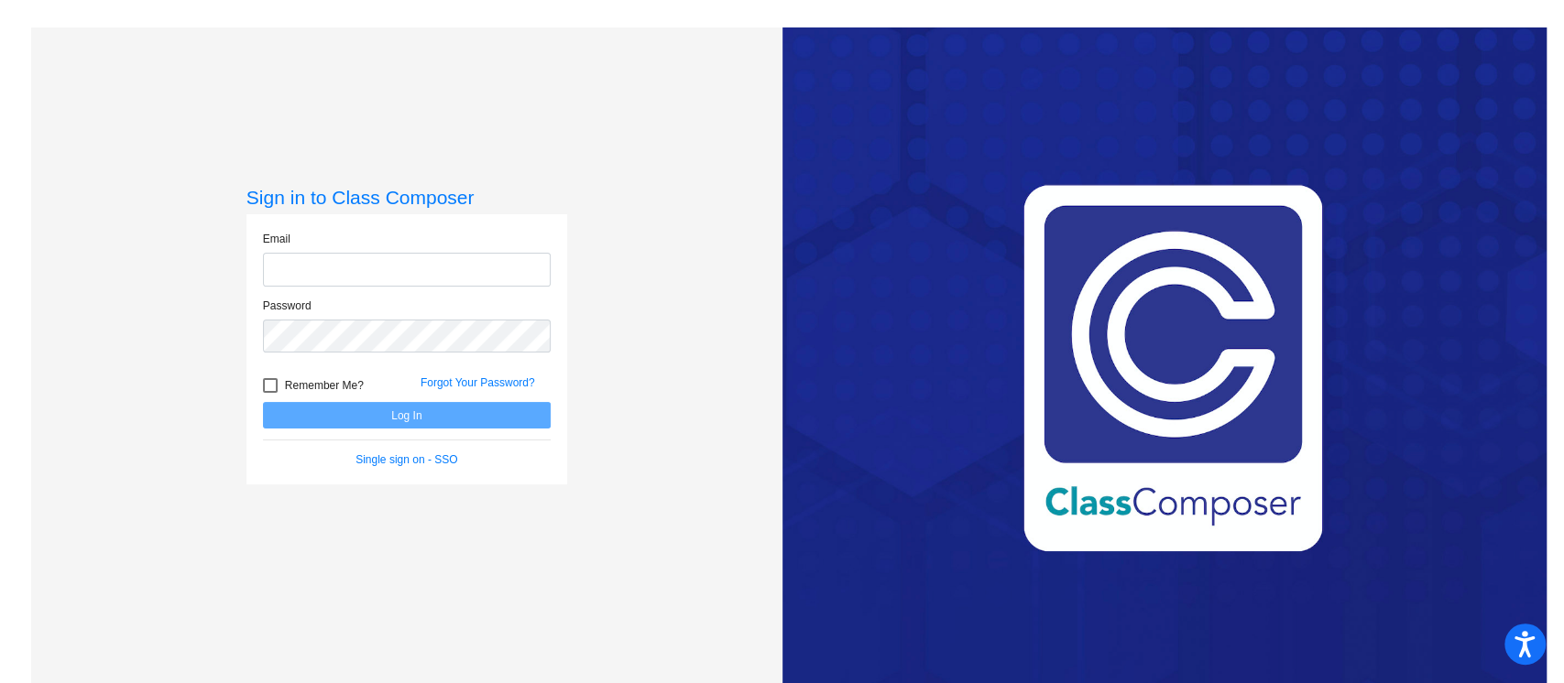
type input "[EMAIL_ADDRESS][PERSON_NAME][DOMAIN_NAME]"
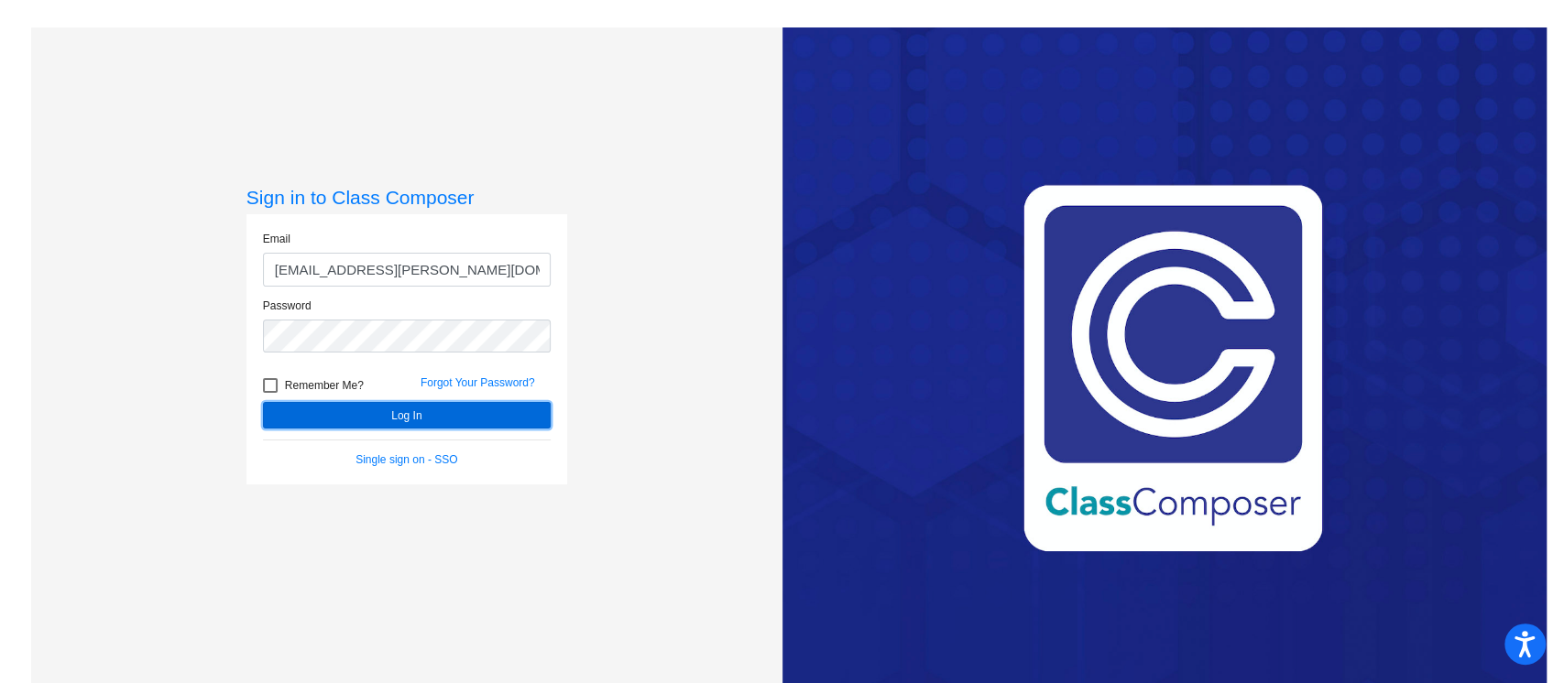
click at [406, 419] on button "Log In" at bounding box center [407, 415] width 288 height 27
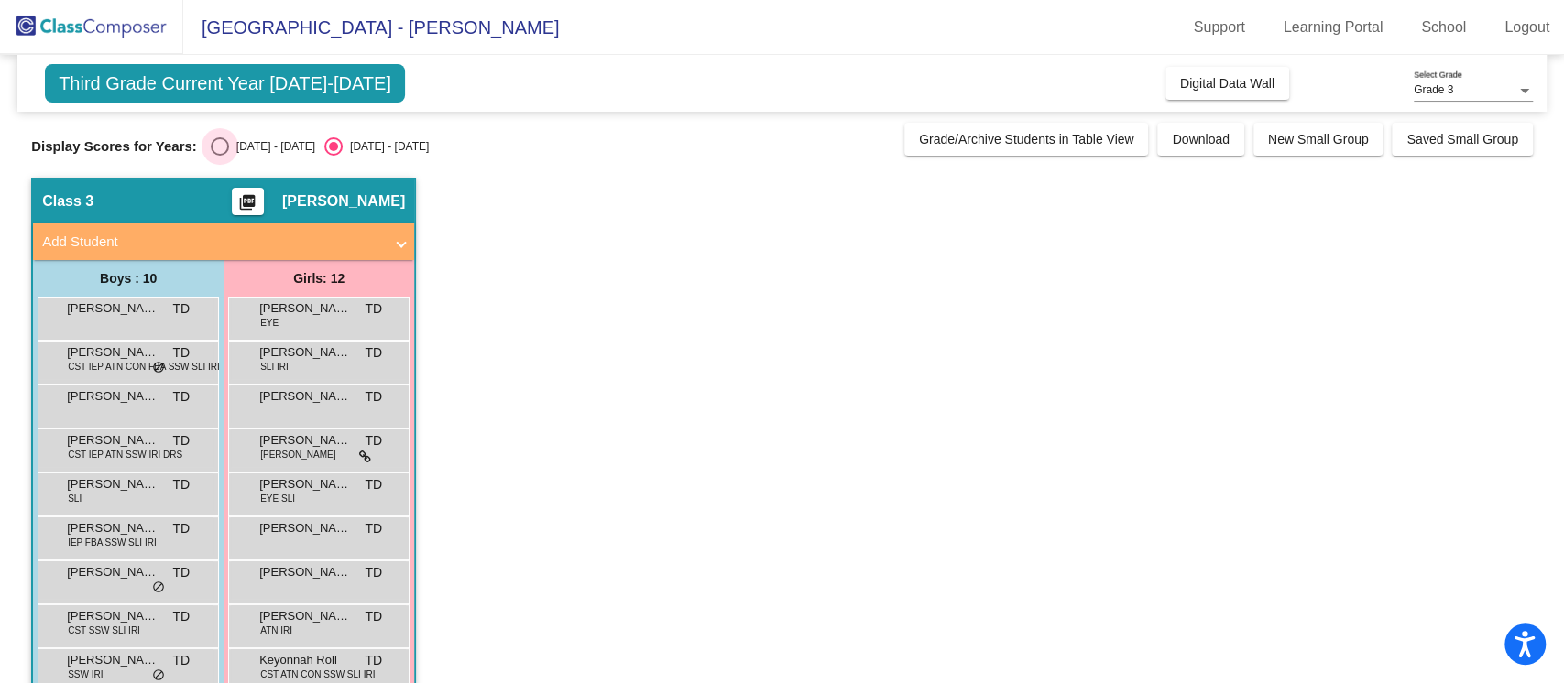
click at [218, 148] on div "Select an option" at bounding box center [220, 146] width 18 height 18
click at [219, 156] on input "[DATE] - [DATE]" at bounding box center [219, 156] width 1 height 1
radio input "true"
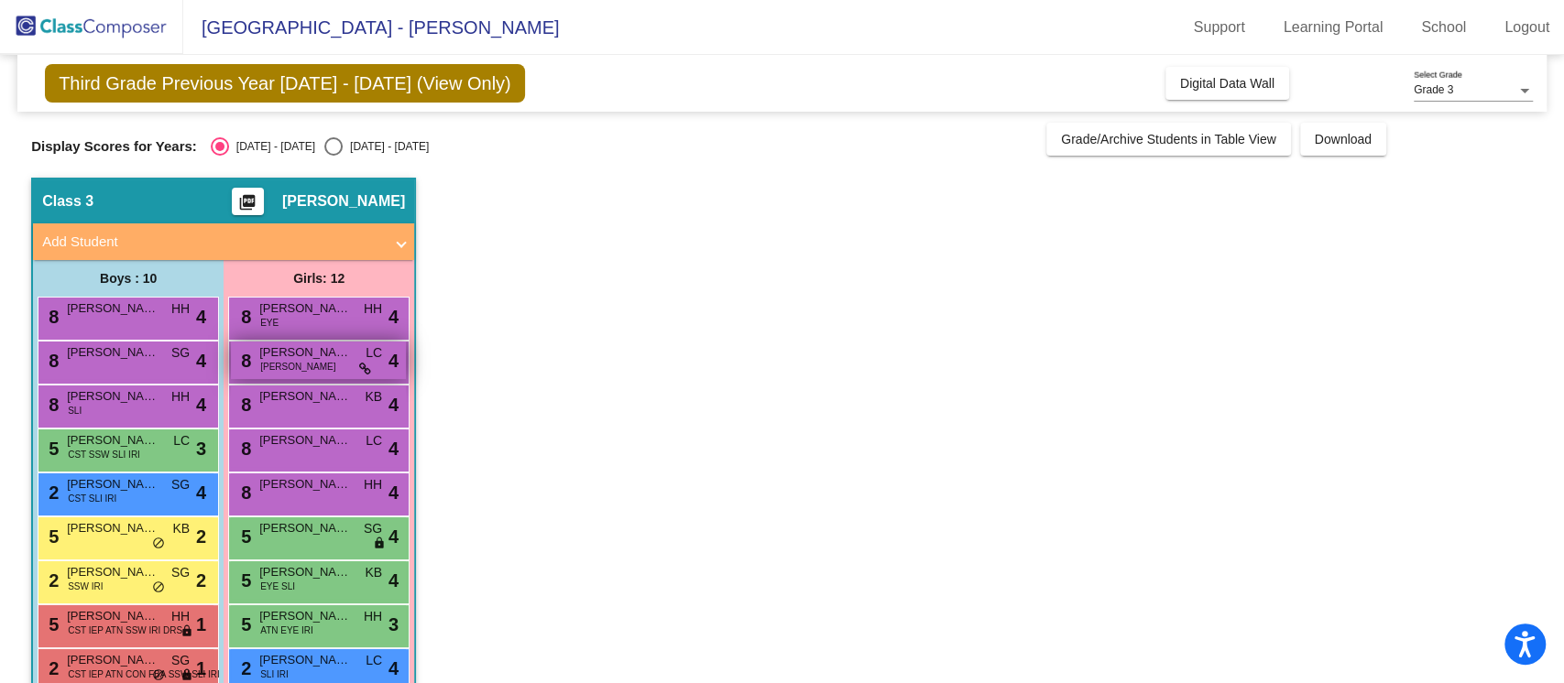
click at [319, 360] on span "[PERSON_NAME]" at bounding box center [305, 353] width 92 height 18
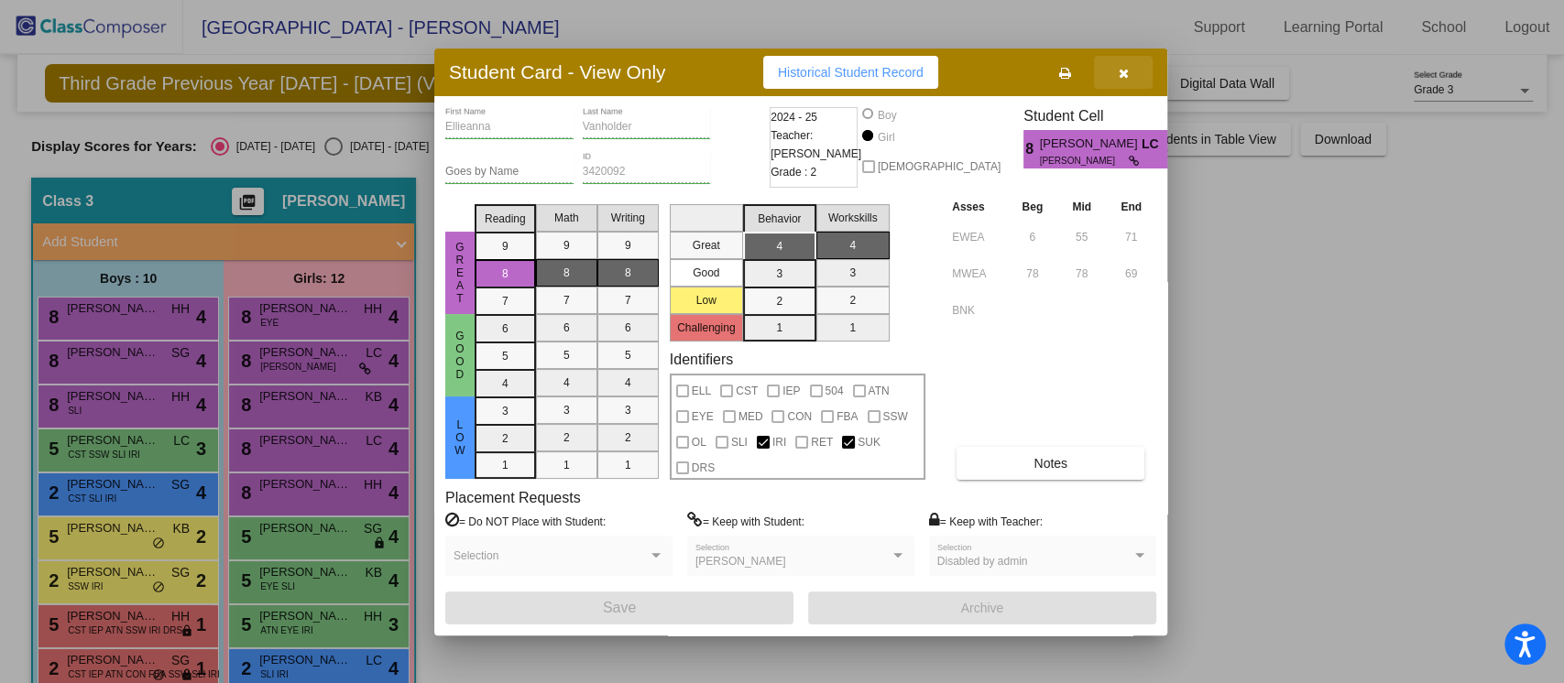
click at [1128, 71] on icon "button" at bounding box center [1124, 73] width 10 height 13
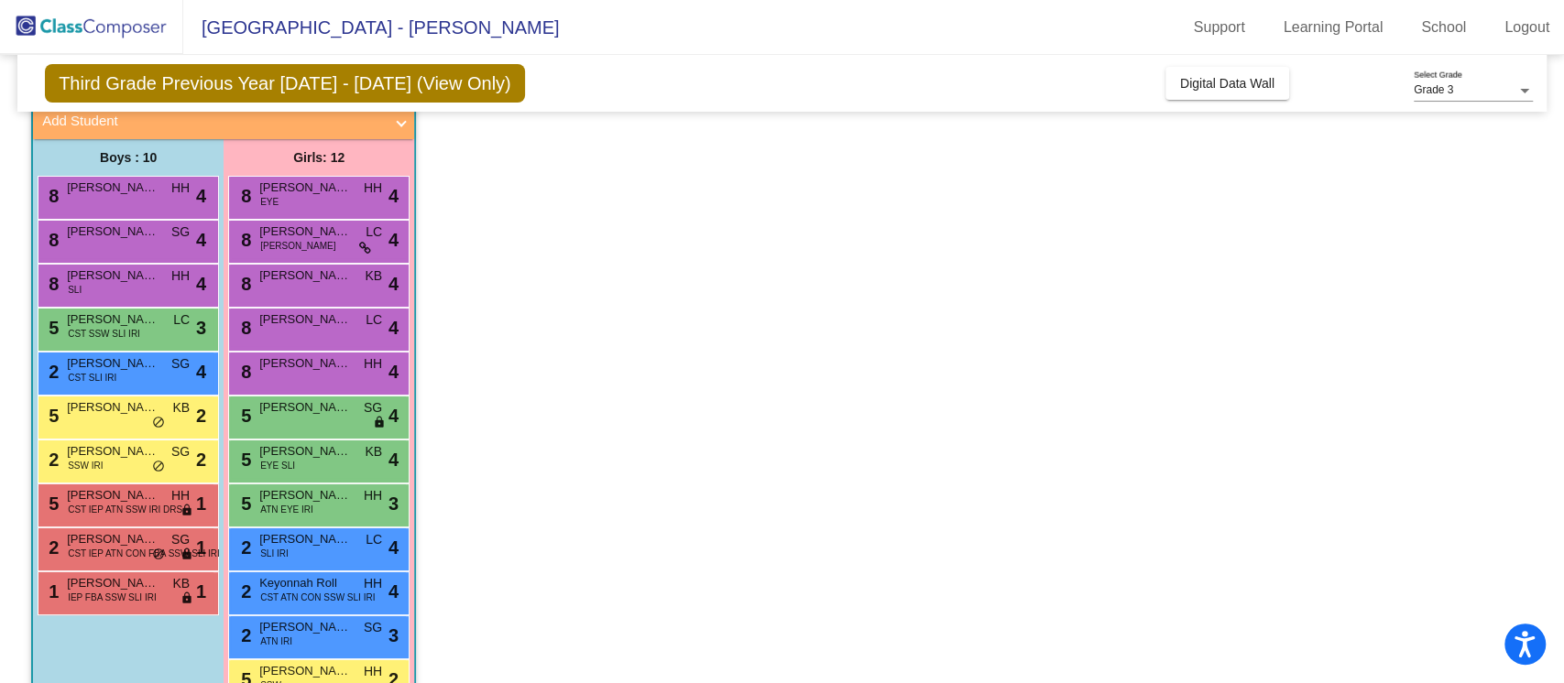
scroll to position [132, 0]
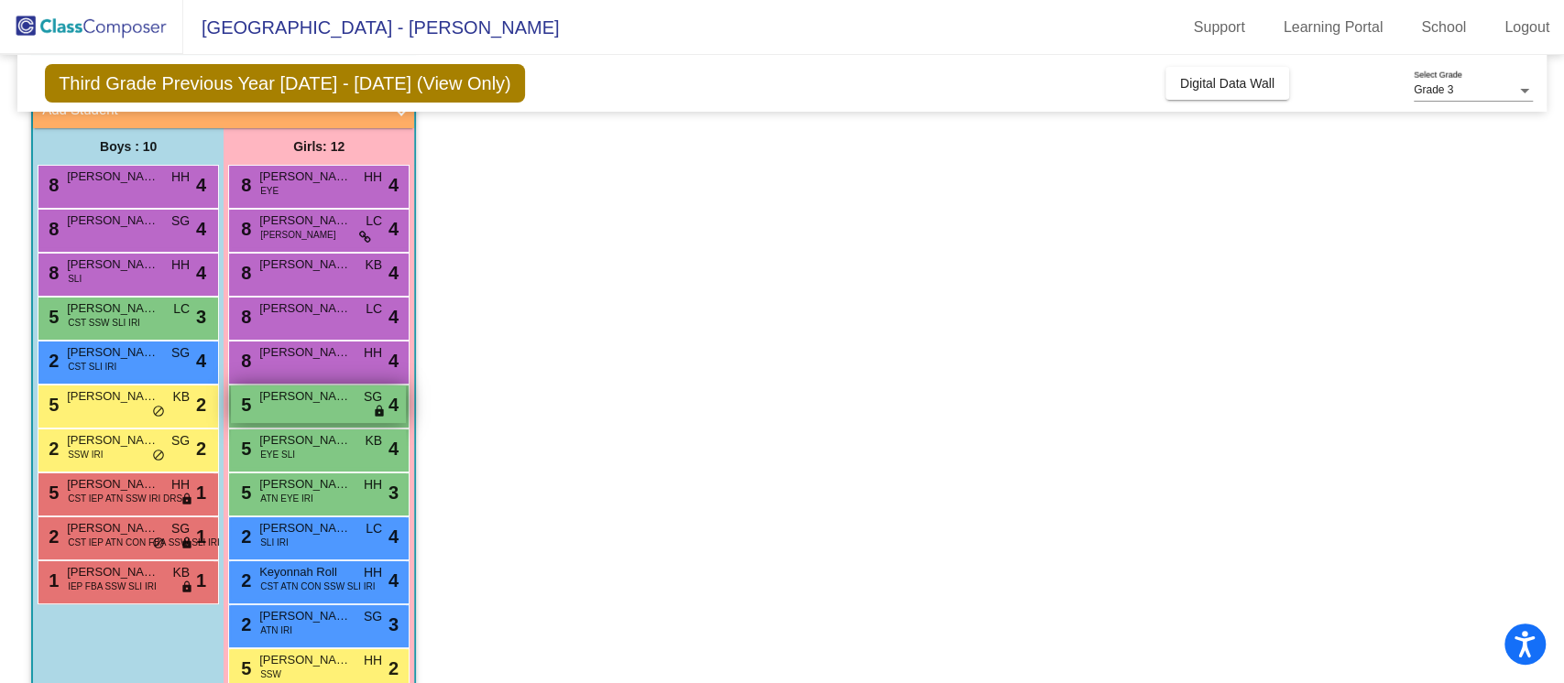
click at [357, 408] on div "5 Brynn Burdo SG lock do_not_disturb_alt 4" at bounding box center [318, 405] width 175 height 38
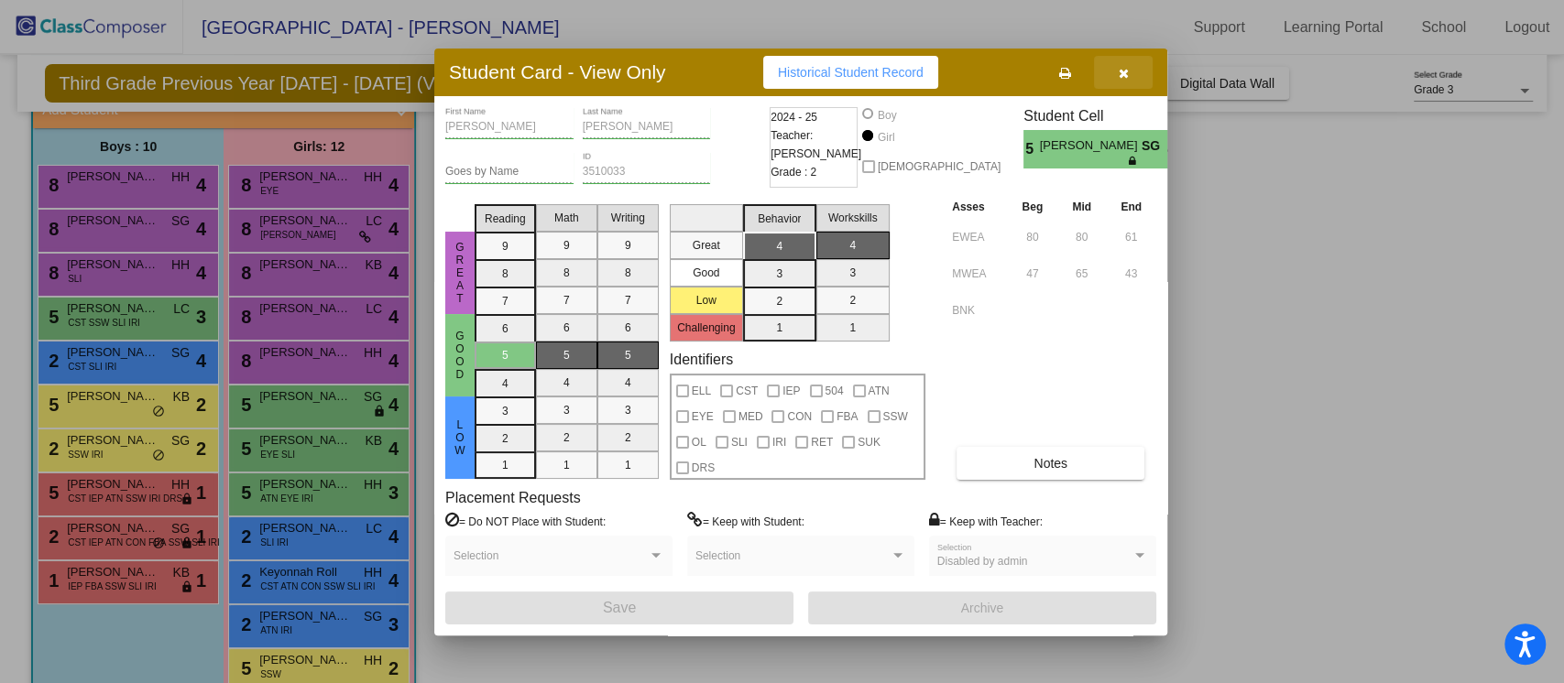
click at [1129, 67] on button "button" at bounding box center [1123, 72] width 59 height 33
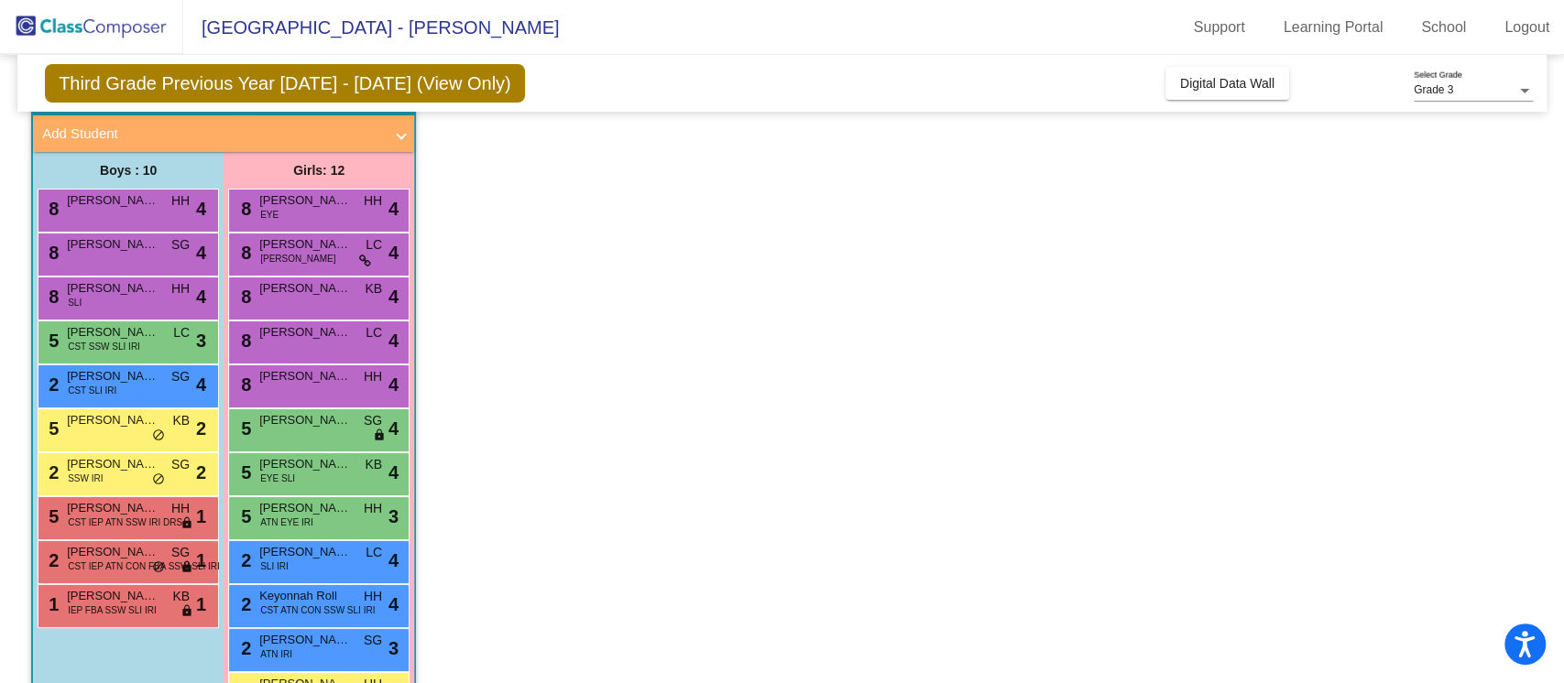
scroll to position [0, 0]
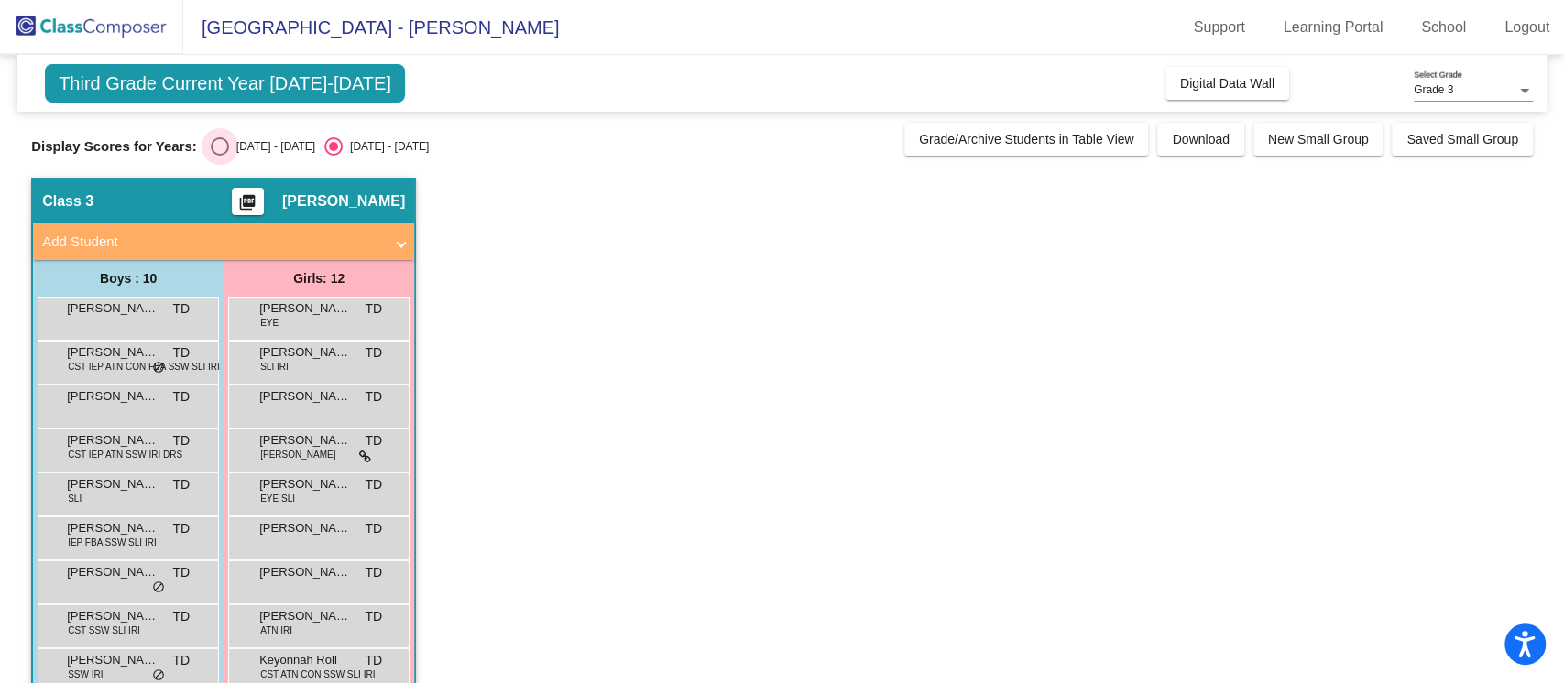
click at [237, 141] on div "[DATE] - [DATE]" at bounding box center [272, 146] width 86 height 16
click at [220, 156] on input "[DATE] - [DATE]" at bounding box center [219, 156] width 1 height 1
radio input "true"
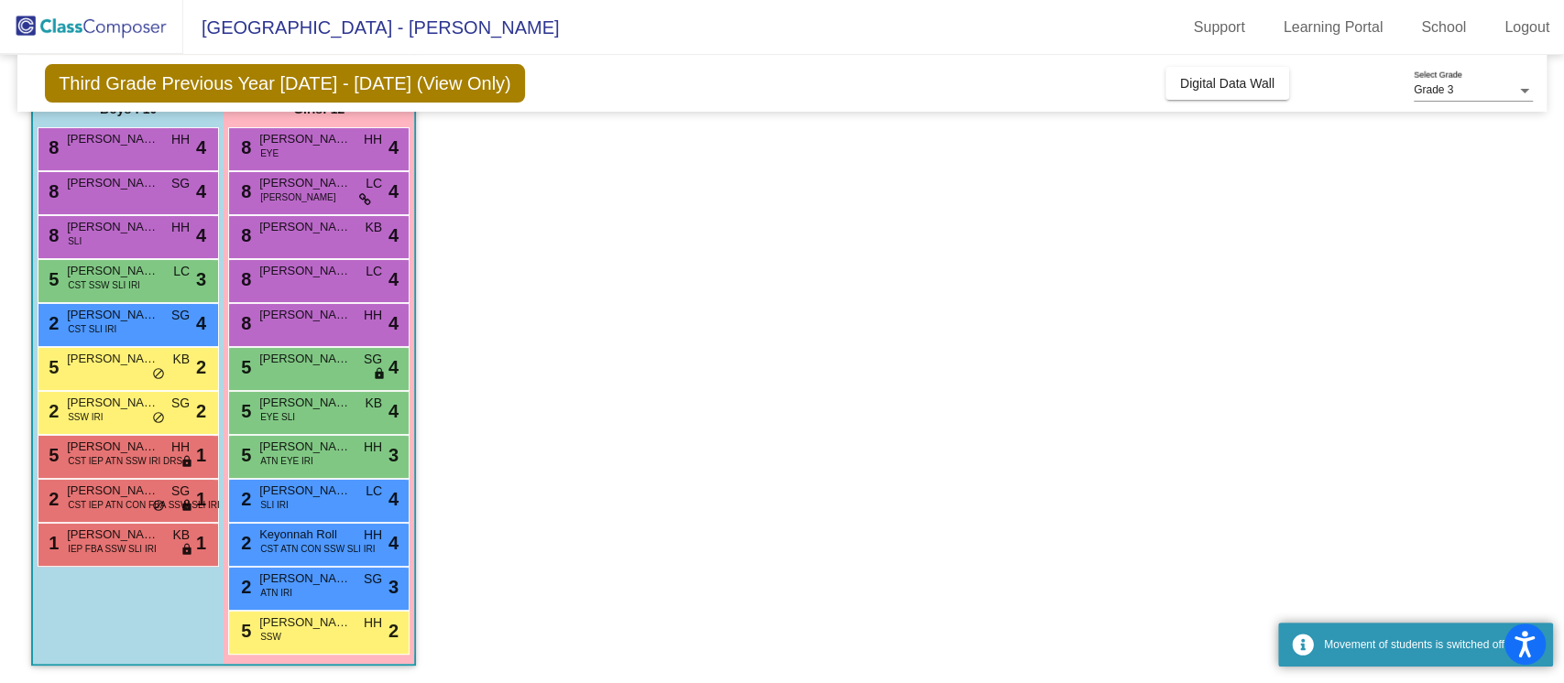
scroll to position [168, 0]
